Goal: Find specific page/section: Find specific page/section

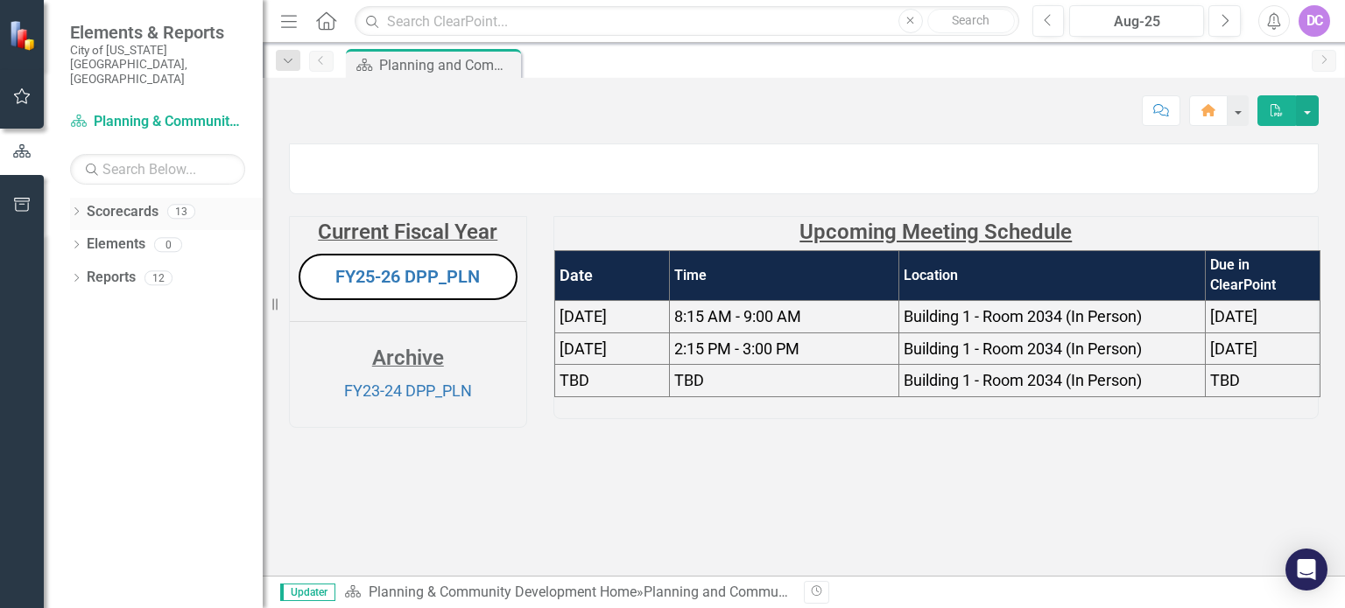
click at [77, 207] on icon at bounding box center [76, 211] width 4 height 8
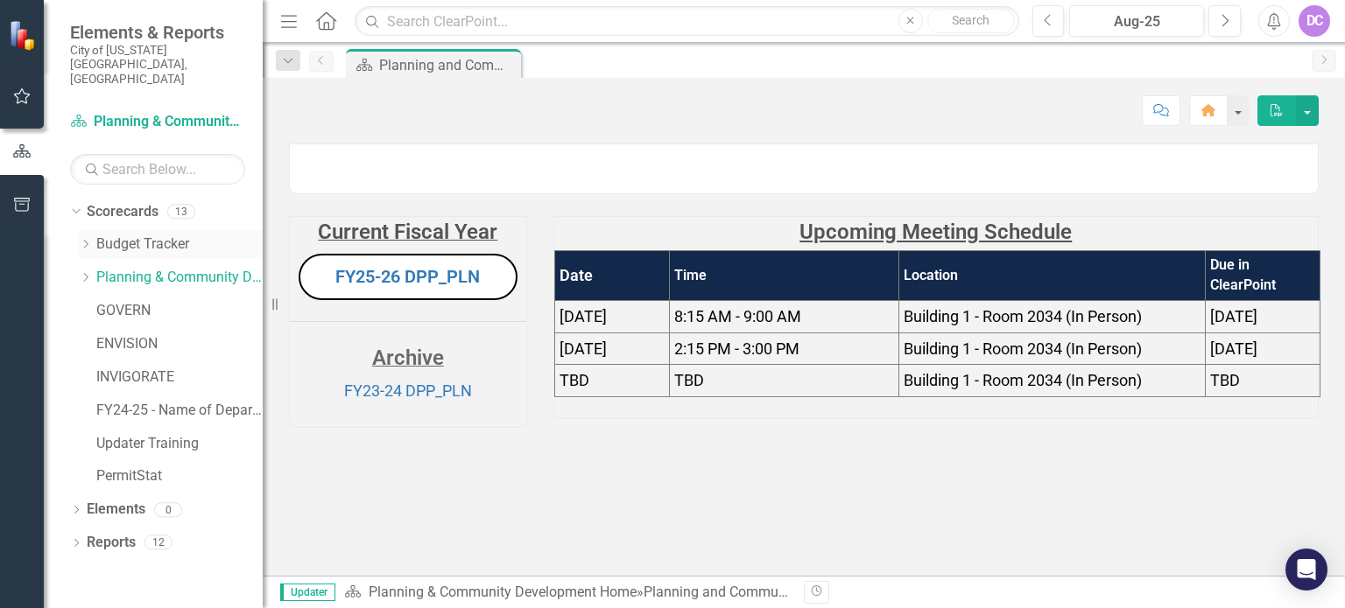
click at [153, 235] on link "Budget Tracker" at bounding box center [179, 245] width 166 height 20
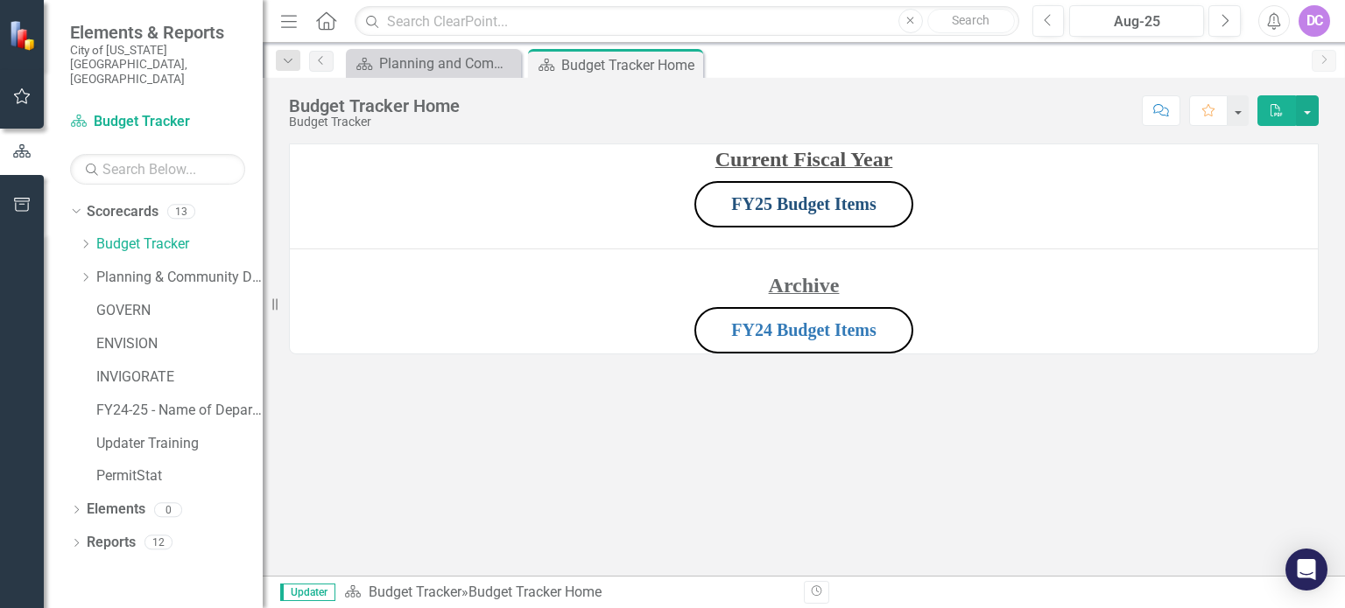
click at [782, 201] on link "FY25 Budget Items" at bounding box center [803, 203] width 145 height 19
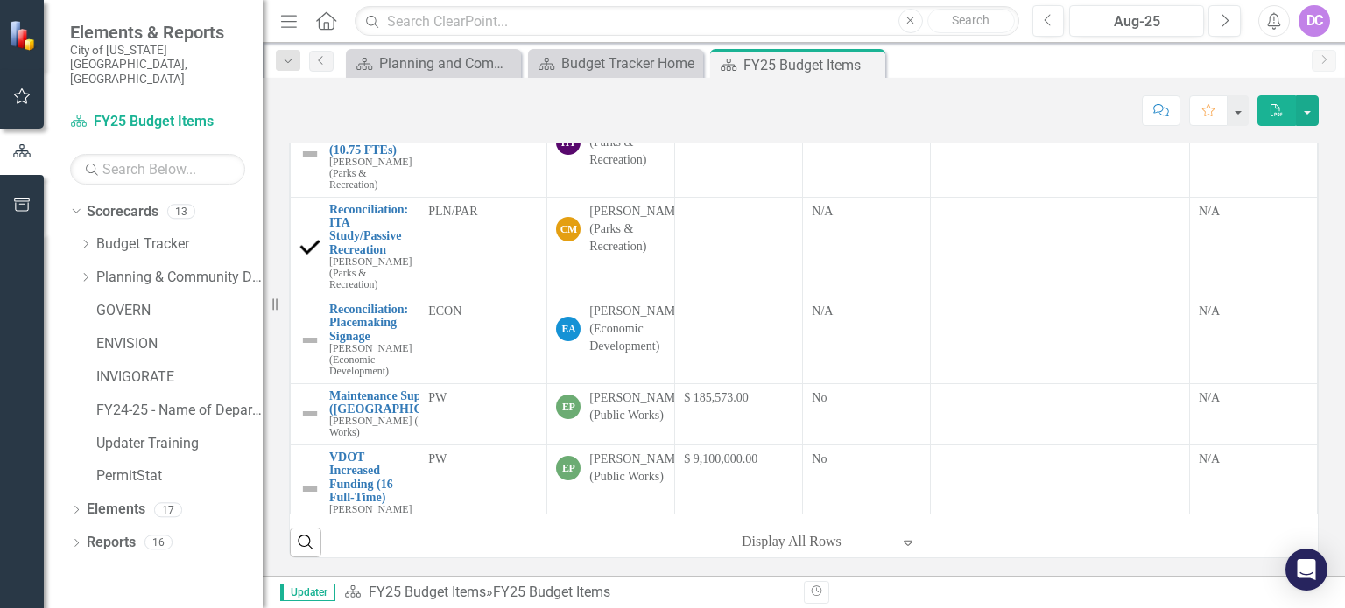
scroll to position [1217, 0]
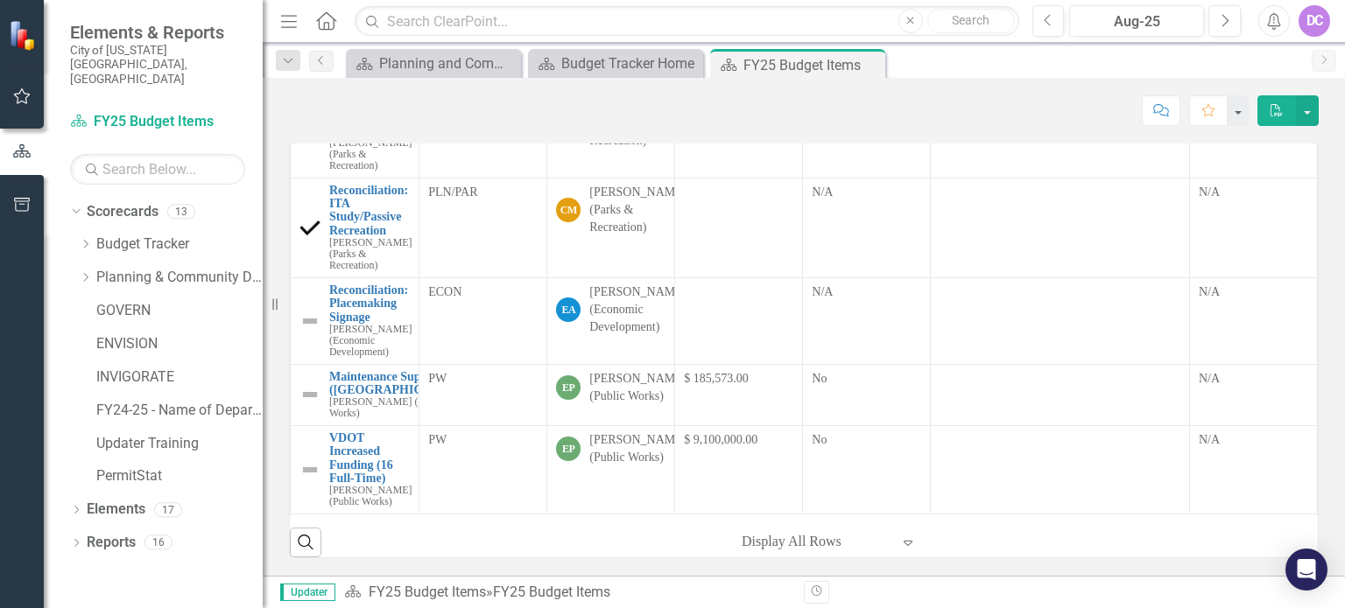
click at [903, 542] on icon at bounding box center [907, 543] width 9 height 5
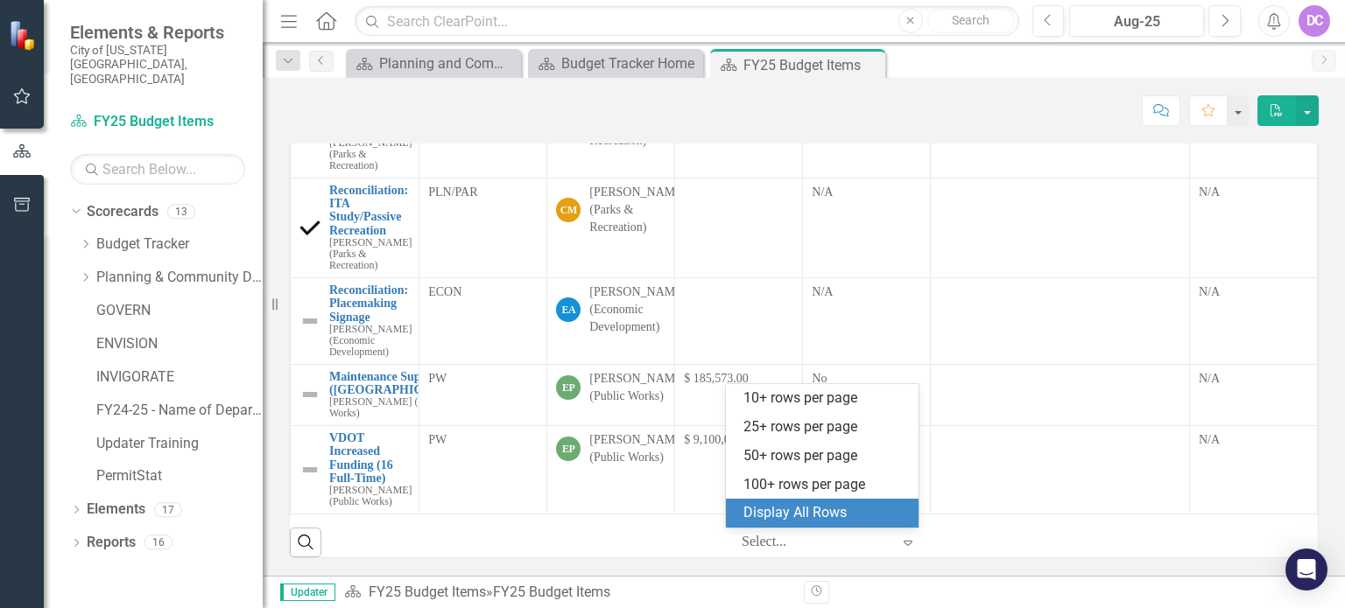
click at [793, 516] on div "Display All Rows" at bounding box center [825, 513] width 165 height 20
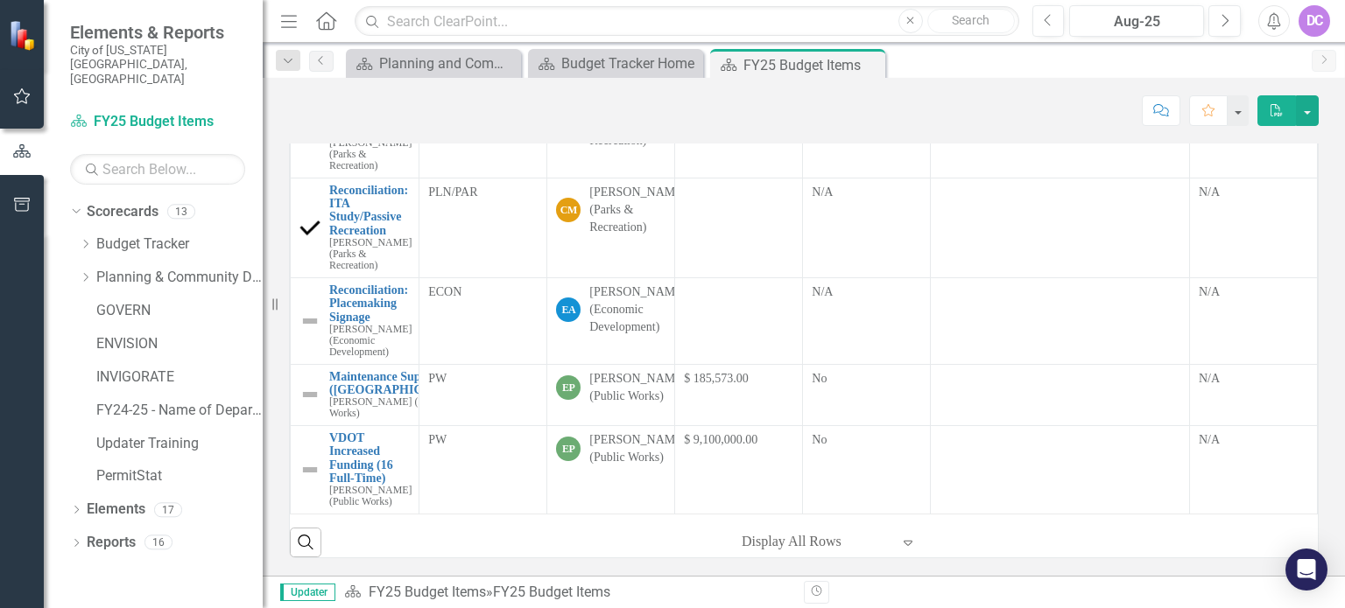
scroll to position [466, 0]
click at [613, 63] on div "Budget Tracker Home" at bounding box center [619, 64] width 116 height 22
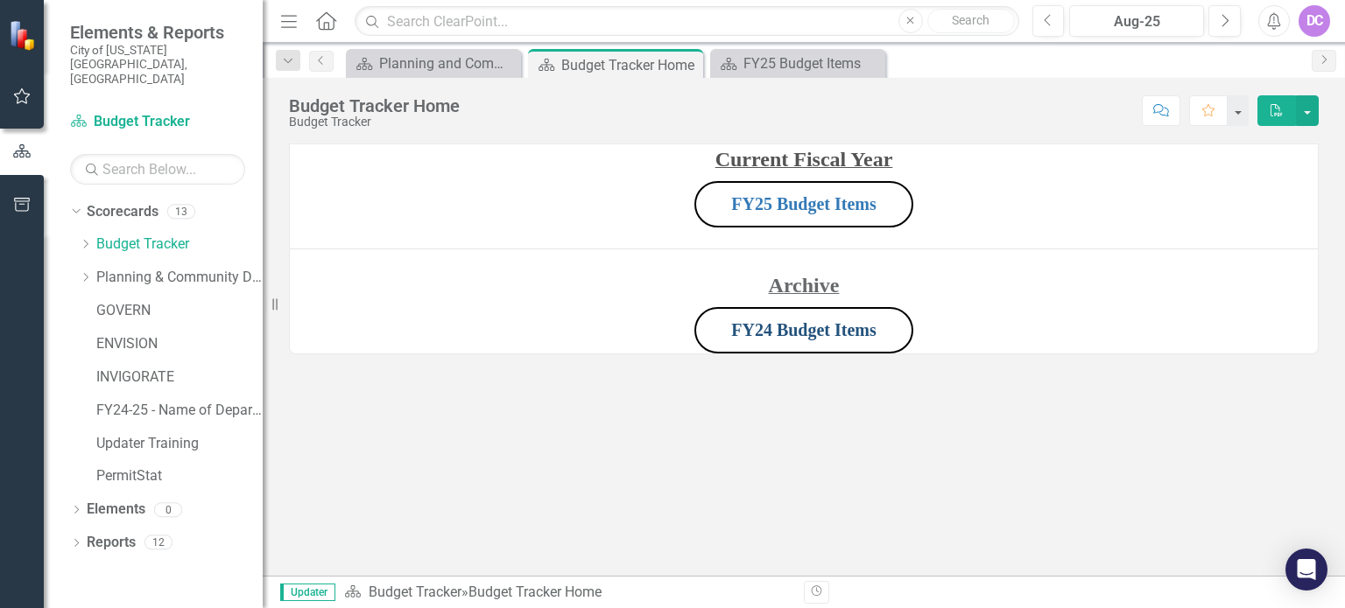
click at [809, 326] on link "FY24 Budget Items" at bounding box center [803, 329] width 145 height 19
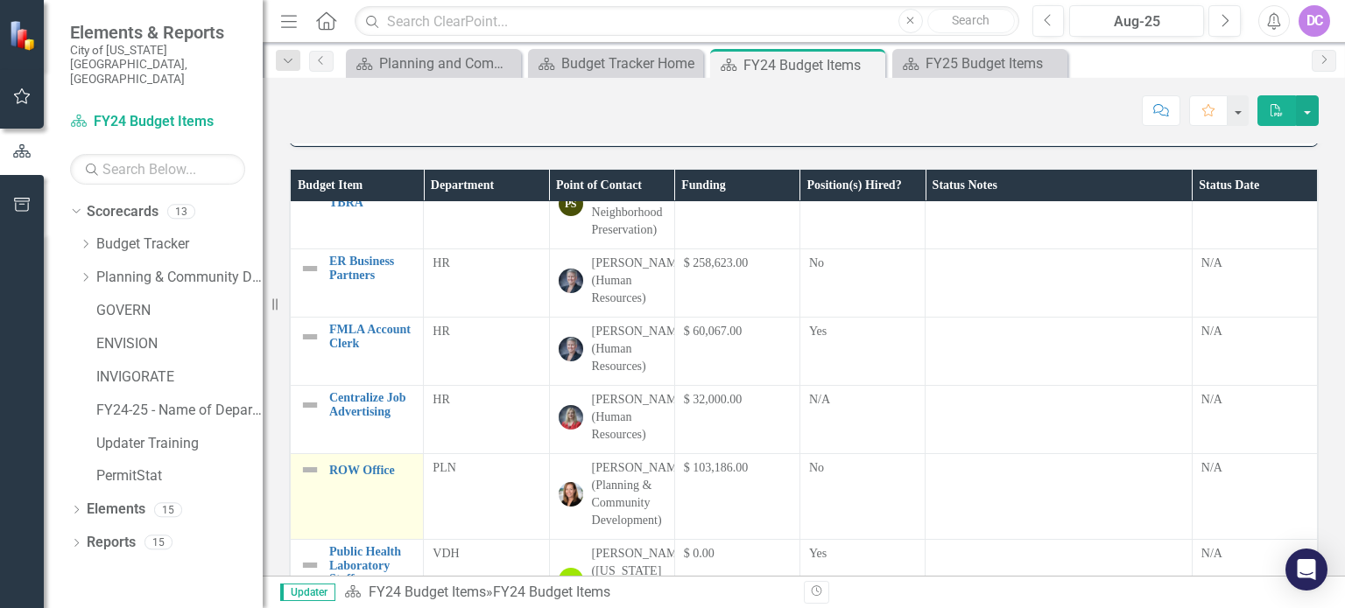
scroll to position [381, 0]
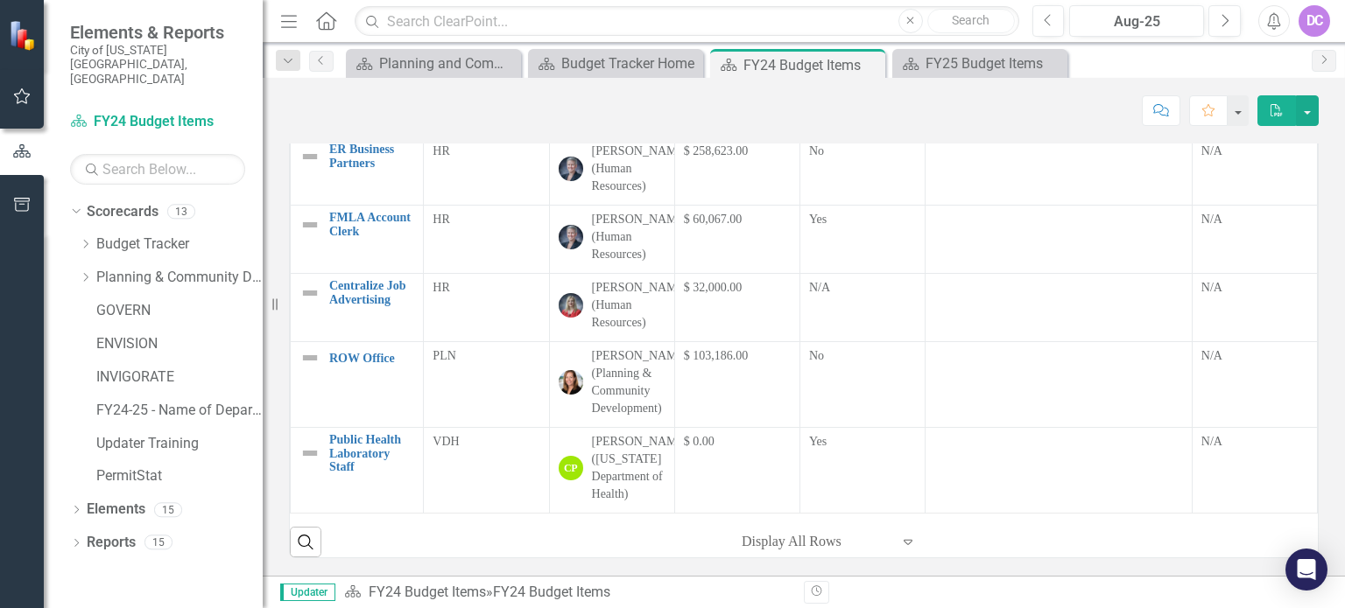
click at [899, 542] on icon "Expand" at bounding box center [908, 542] width 18 height 14
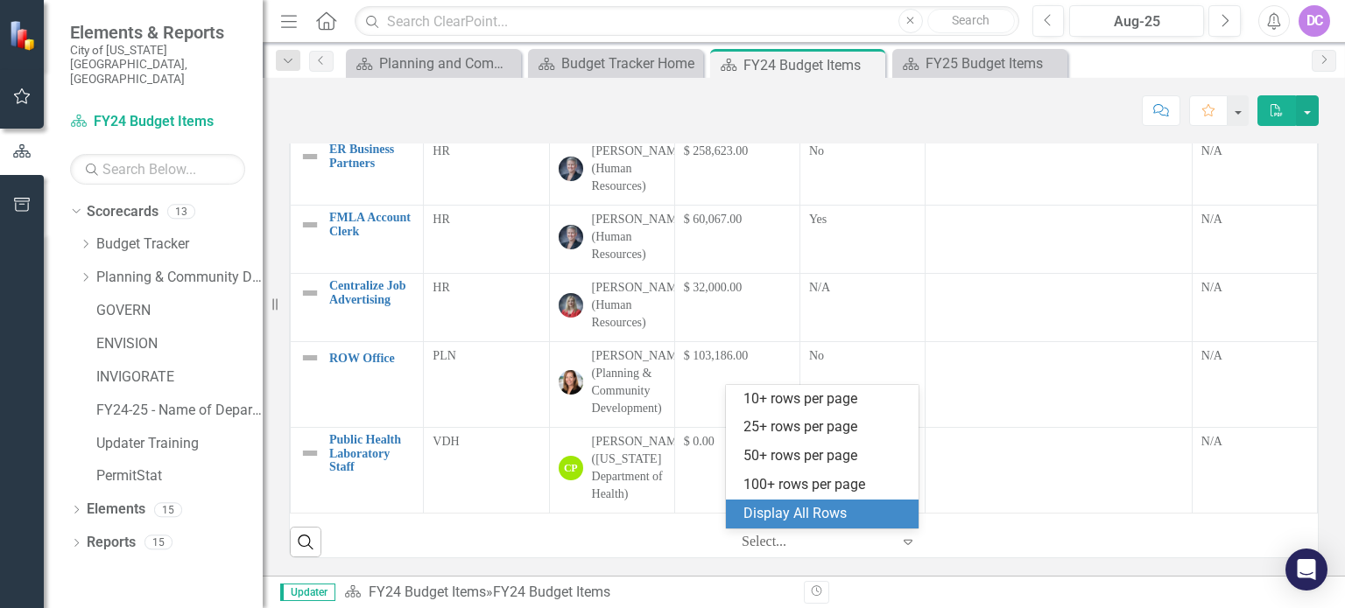
scroll to position [527, 0]
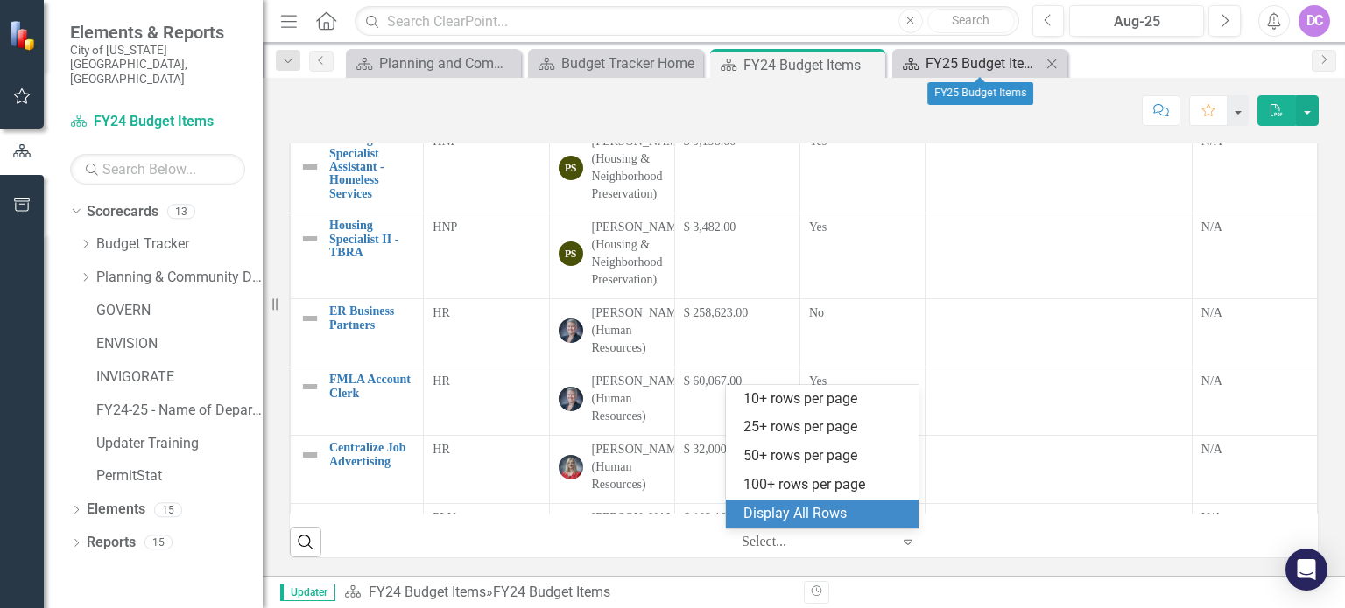
click at [942, 67] on div "FY25 Budget Items" at bounding box center [983, 64] width 116 height 22
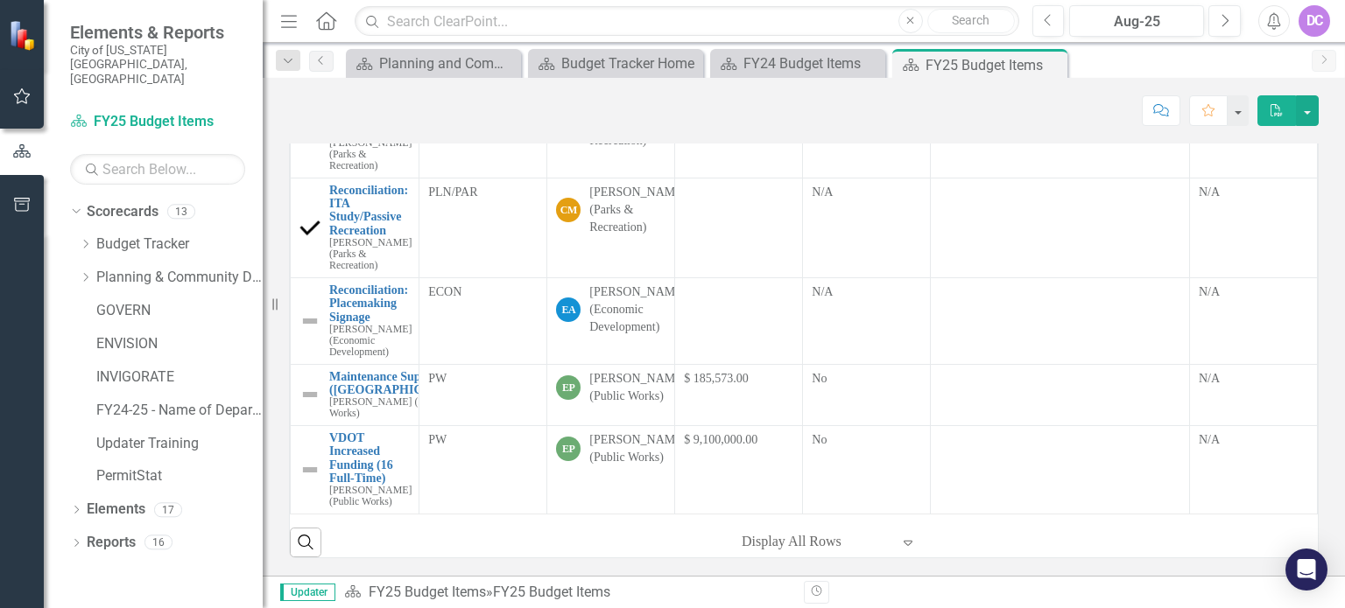
scroll to position [466, 0]
click at [100, 235] on link "Budget Tracker" at bounding box center [179, 245] width 166 height 20
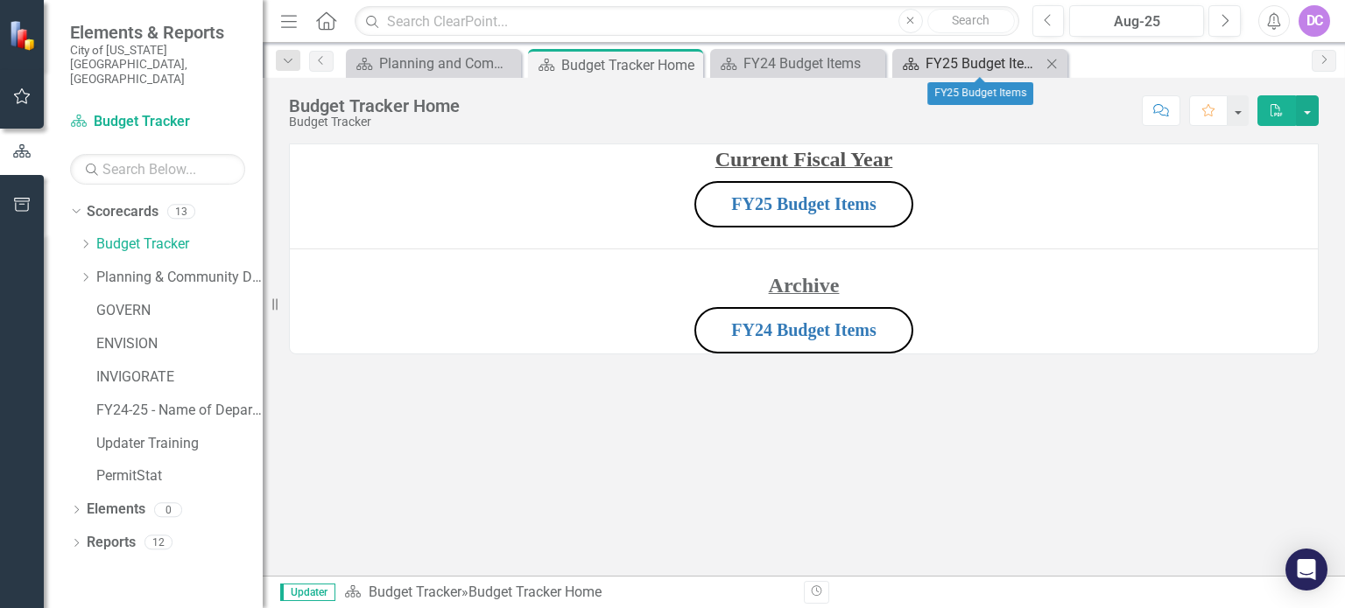
click at [960, 66] on div "FY25 Budget Items" at bounding box center [983, 64] width 116 height 22
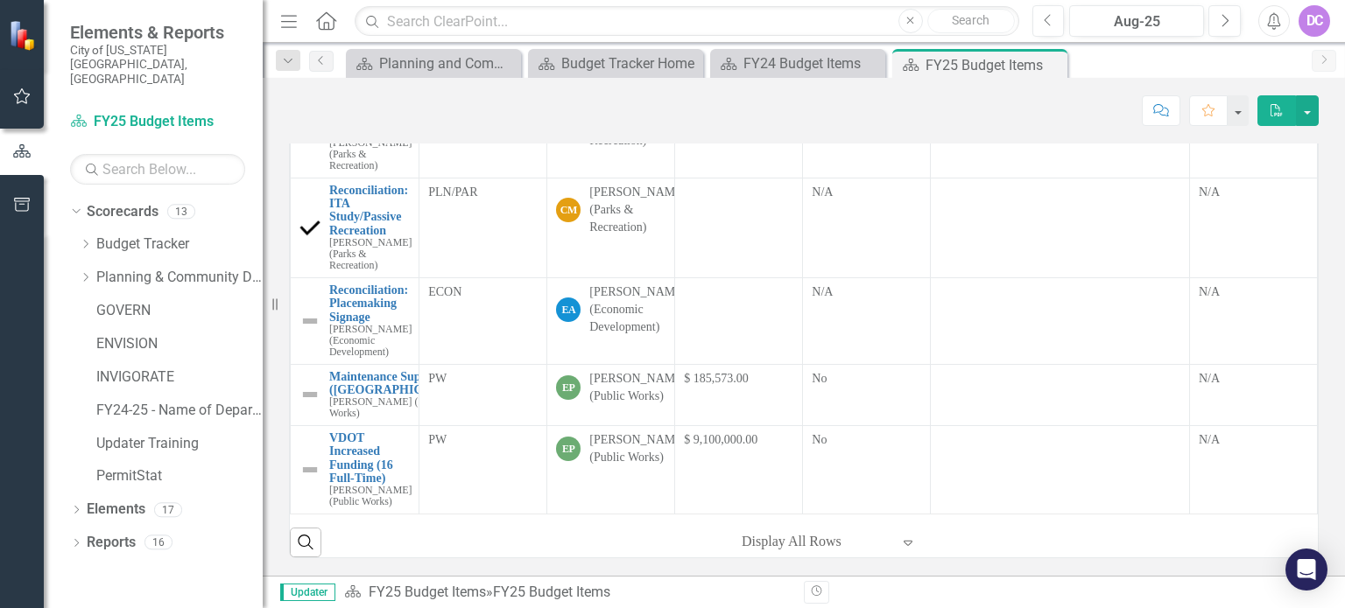
scroll to position [1129, 0]
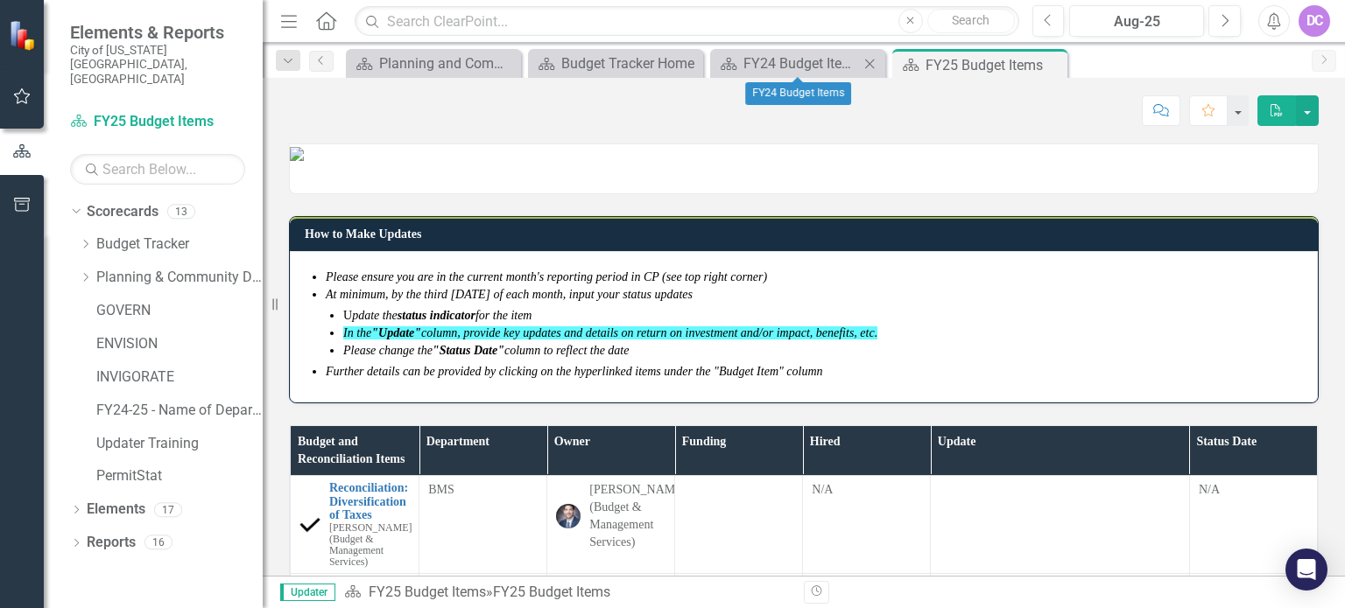
click at [868, 66] on icon at bounding box center [870, 64] width 10 height 10
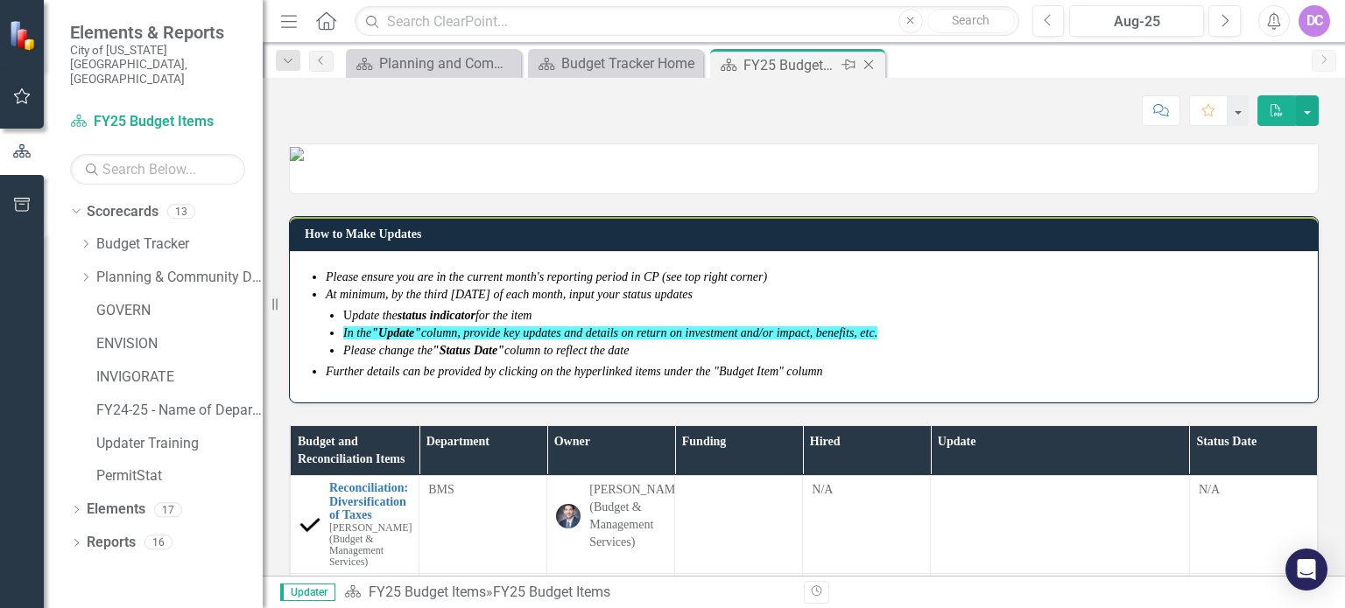
click at [871, 61] on icon at bounding box center [869, 65] width 10 height 10
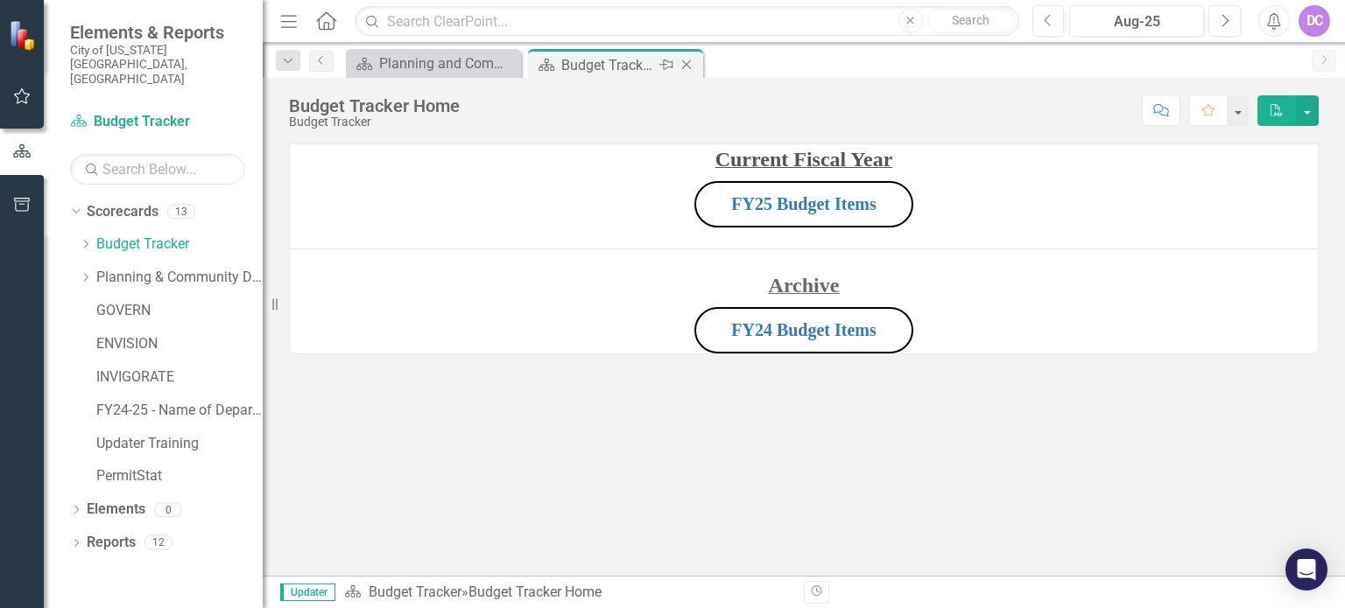
click at [684, 62] on icon at bounding box center [687, 65] width 10 height 10
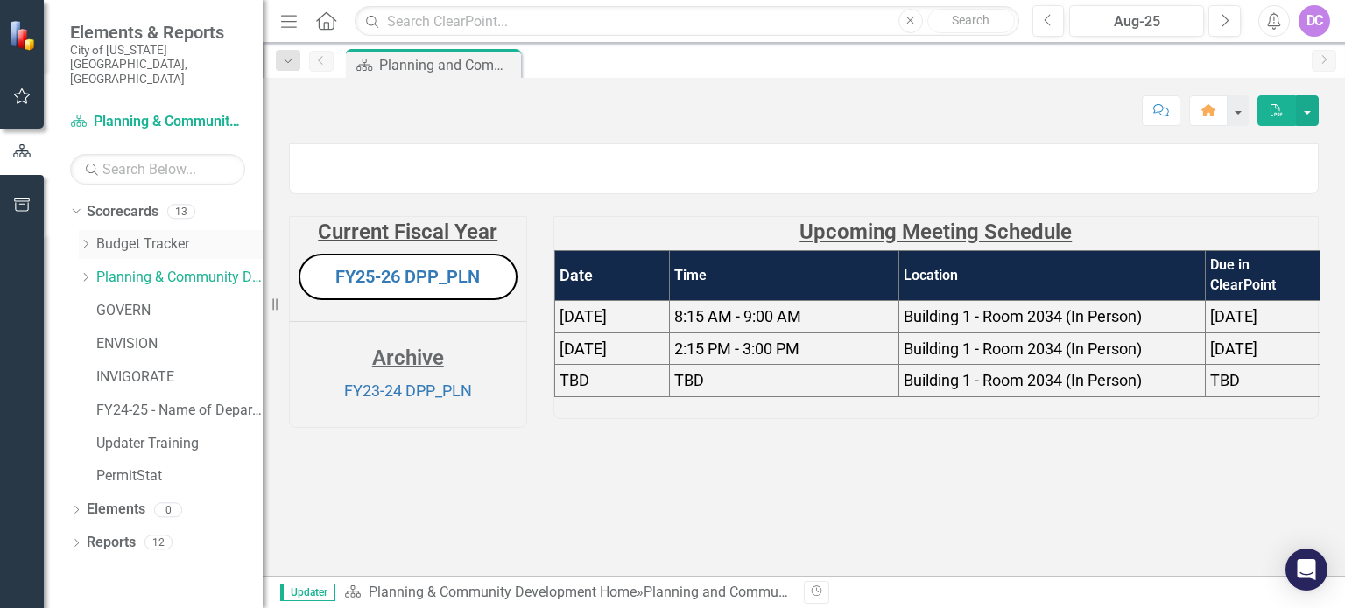
click at [168, 235] on link "Budget Tracker" at bounding box center [179, 245] width 166 height 20
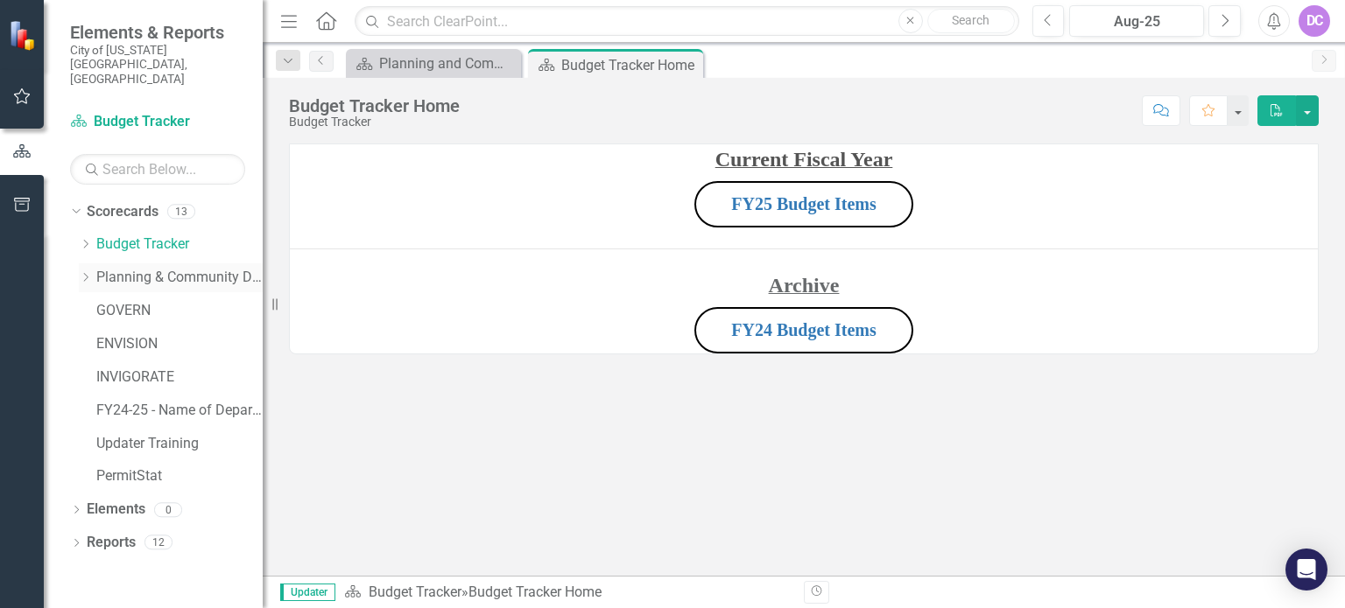
click at [144, 268] on link "Planning & Community Development Home" at bounding box center [179, 278] width 166 height 20
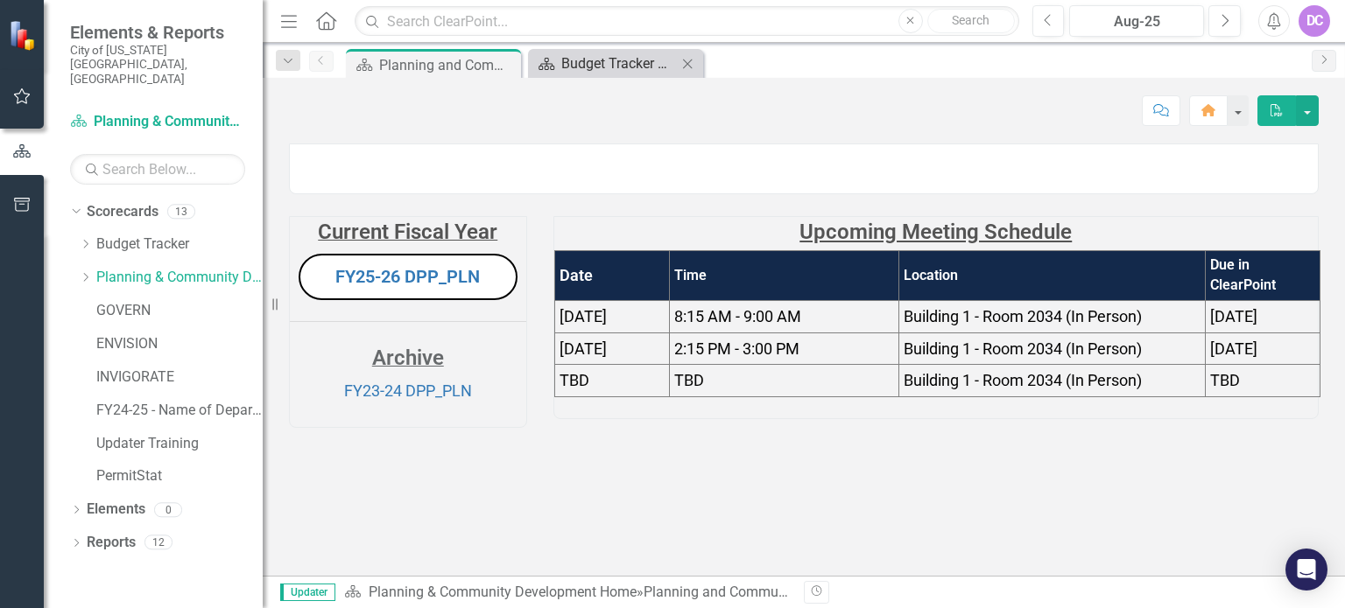
click at [618, 73] on div "Budget Tracker Home" at bounding box center [619, 64] width 116 height 22
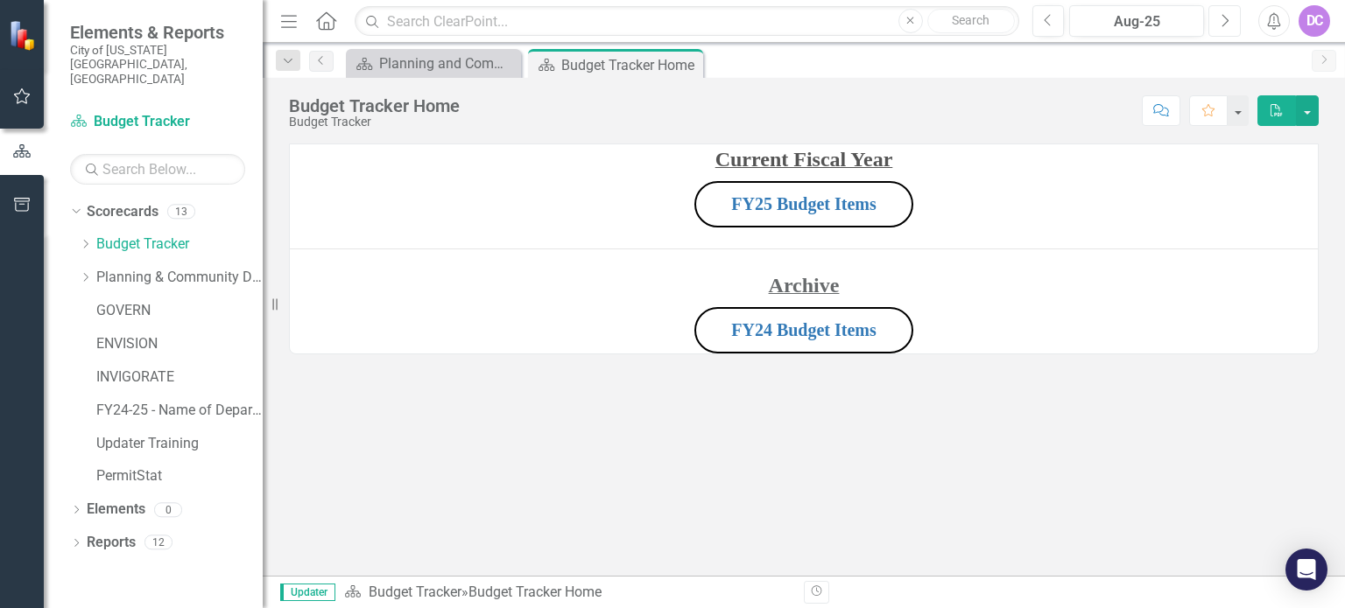
click at [1222, 20] on icon "Next" at bounding box center [1225, 21] width 10 height 16
click at [434, 61] on div "Planning and Community Development" at bounding box center [437, 64] width 116 height 22
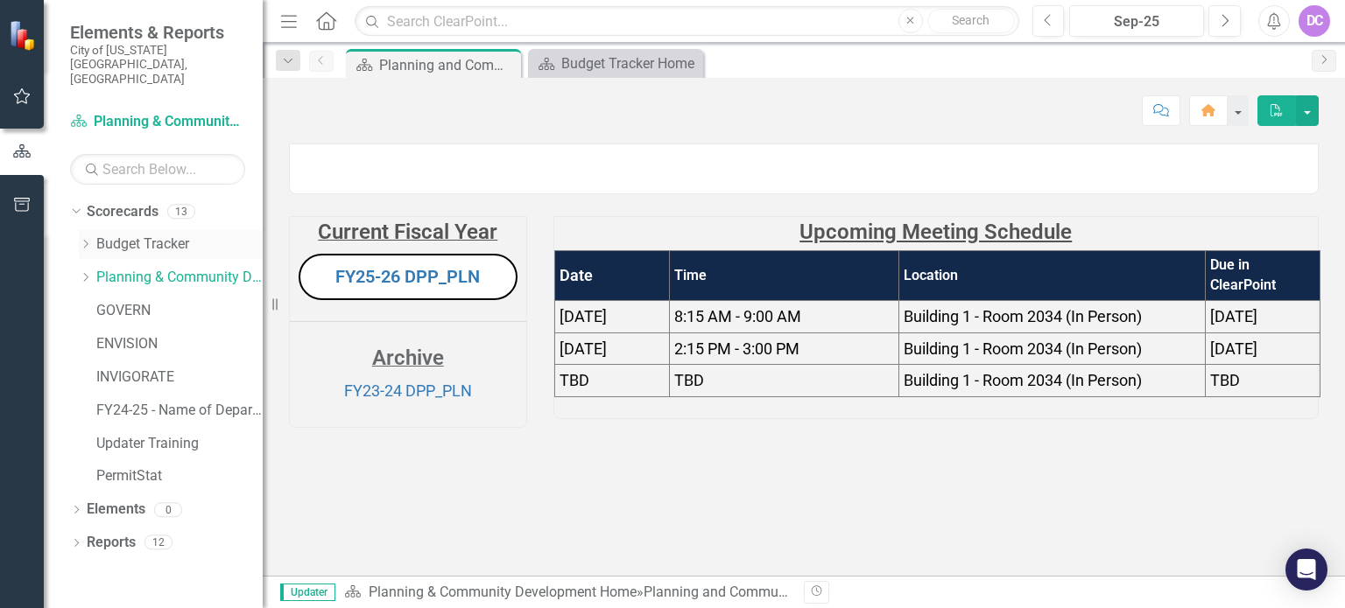
click at [130, 235] on link "Budget Tracker" at bounding box center [179, 245] width 166 height 20
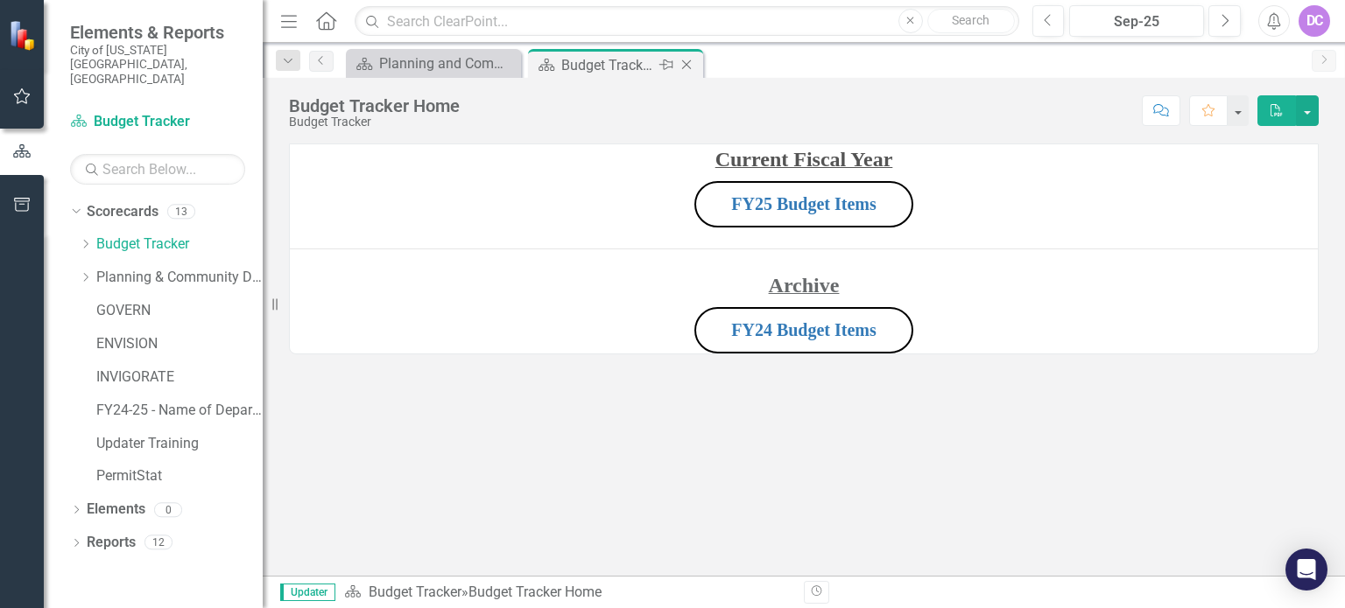
click at [685, 62] on icon "Close" at bounding box center [687, 65] width 18 height 14
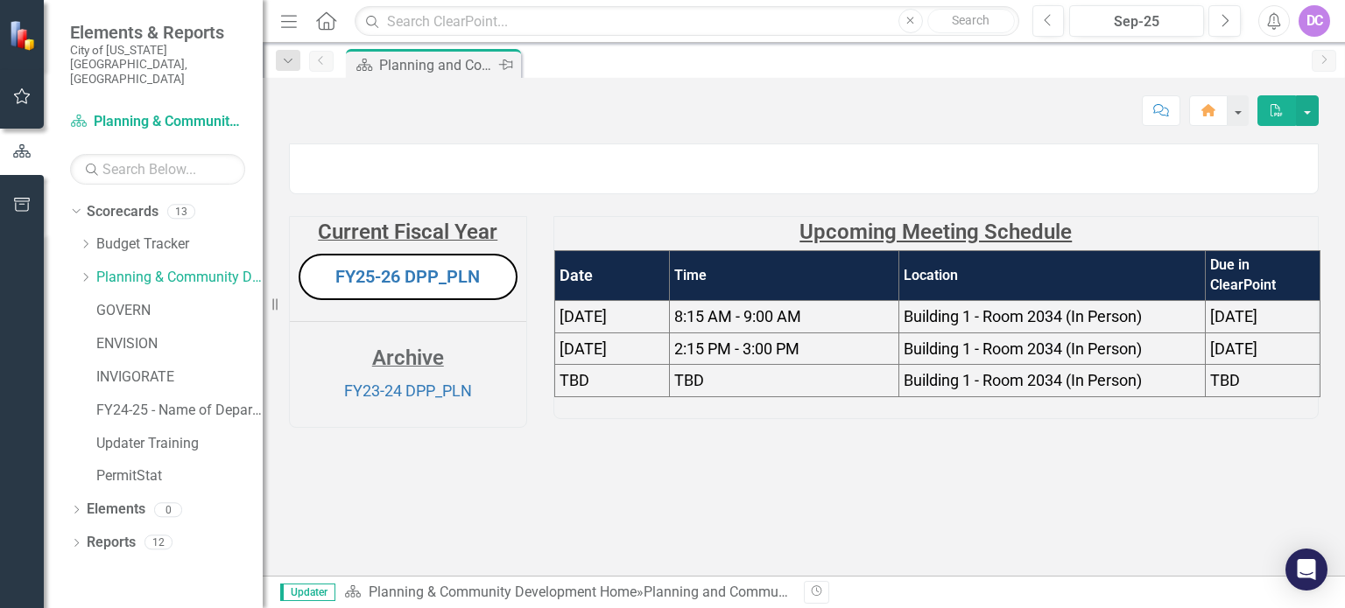
click at [464, 67] on div "Planning and Community Development" at bounding box center [437, 65] width 116 height 22
click at [130, 235] on link "Budget Tracker" at bounding box center [179, 245] width 166 height 20
